Goal: Go to known website: Access a specific website the user already knows

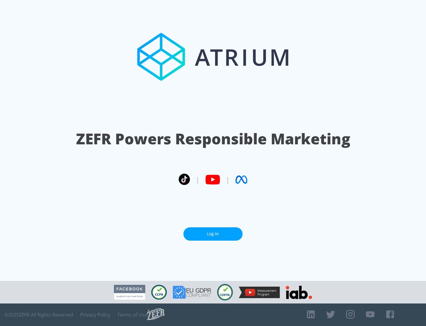
click at [213, 234] on link "Log In" at bounding box center [213, 233] width 59 height 13
